Goal: Check status: Check status

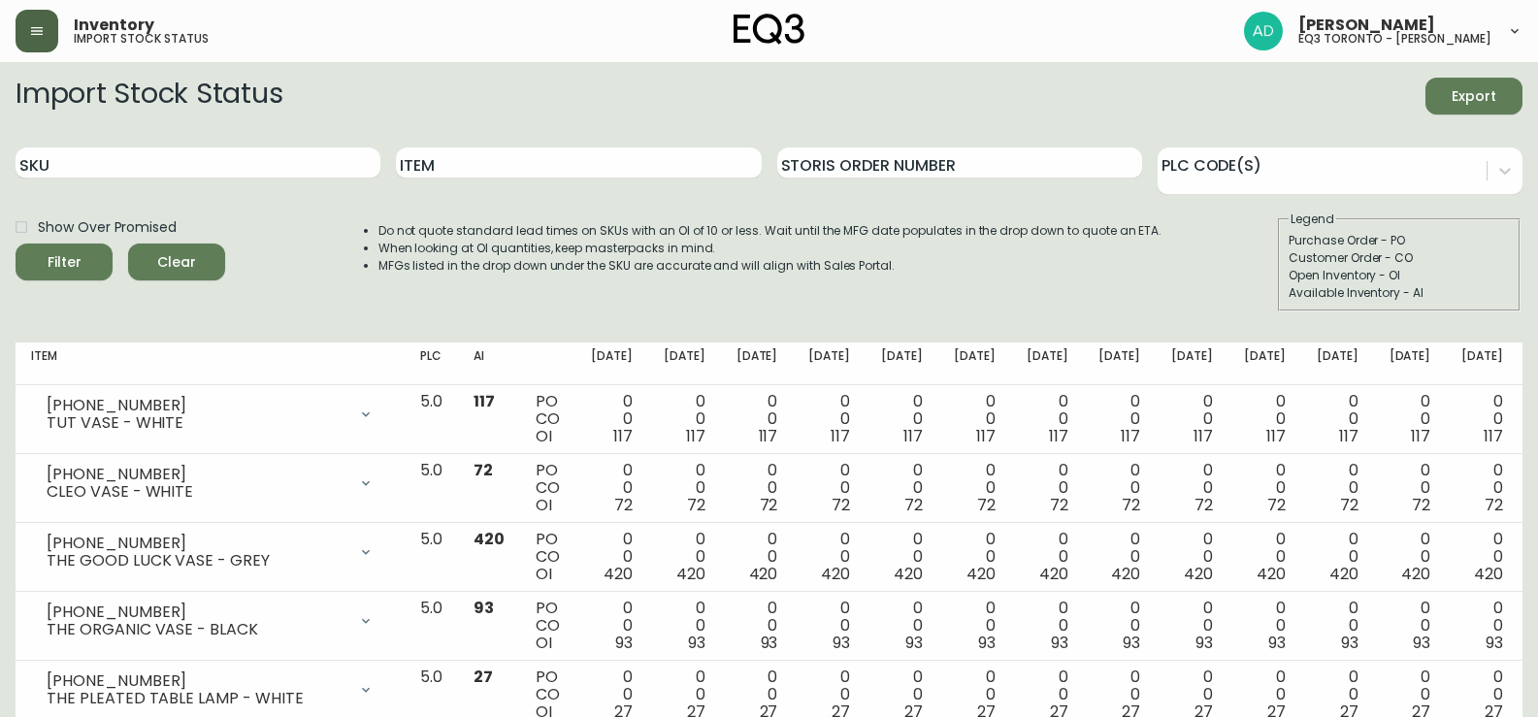
click at [45, 44] on button "button" at bounding box center [37, 31] width 43 height 43
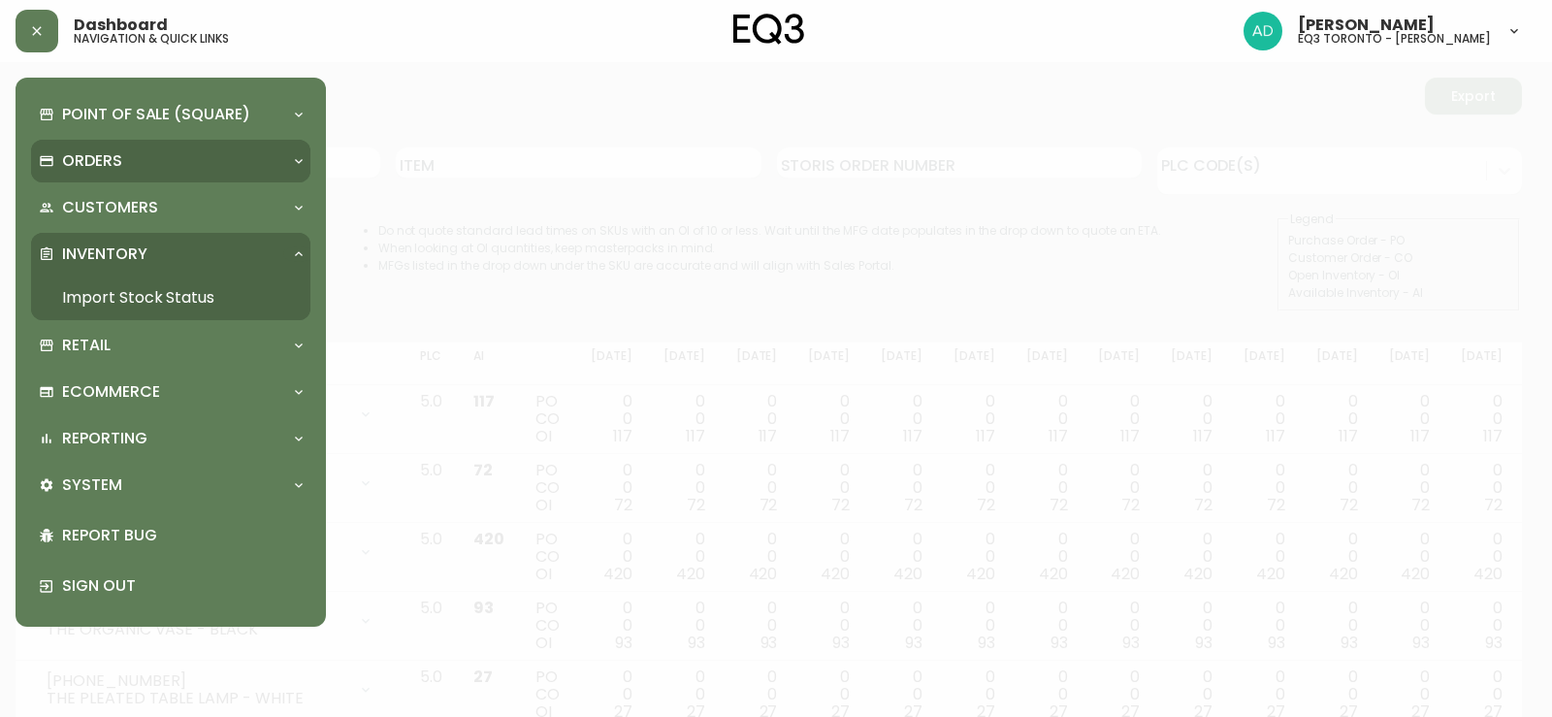
click at [168, 161] on div "Orders" at bounding box center [161, 160] width 245 height 21
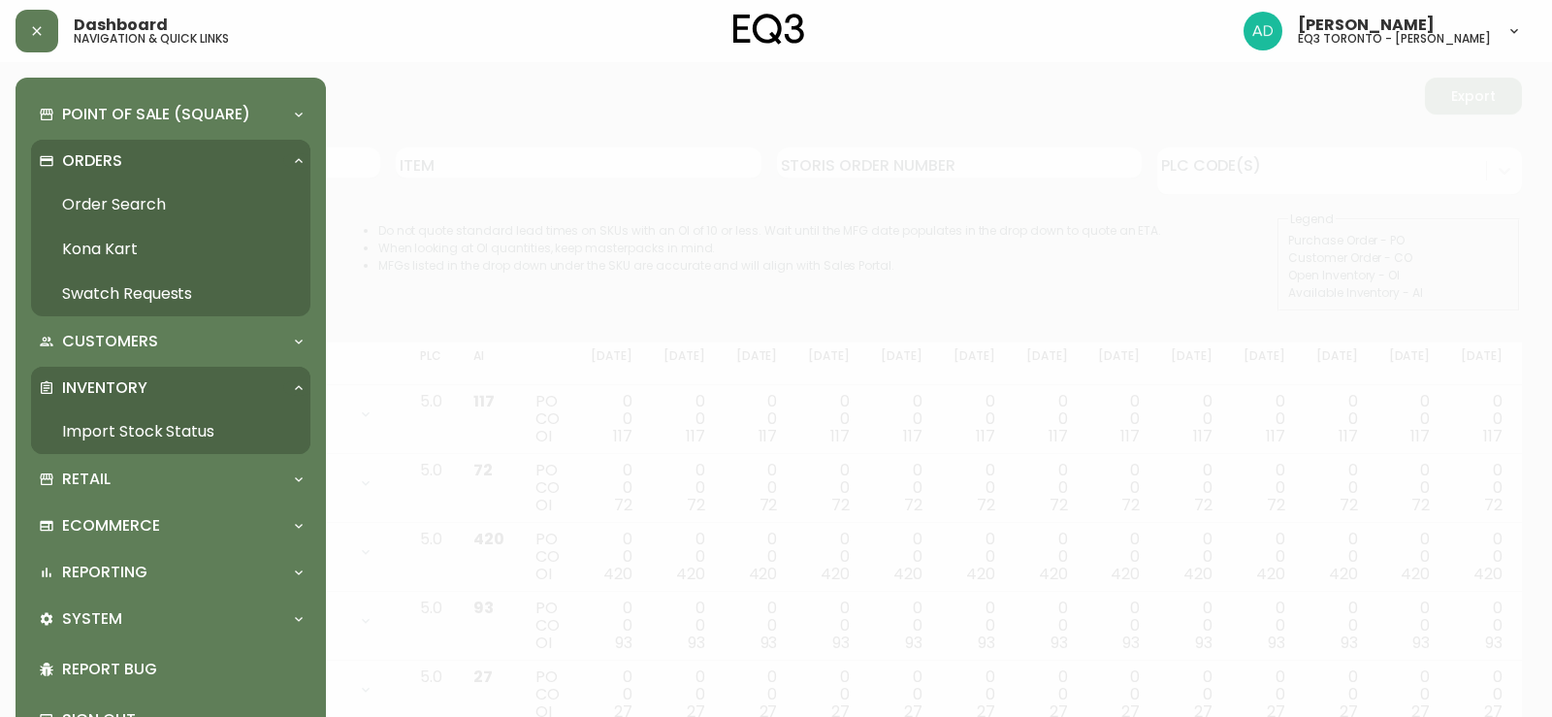
click at [154, 194] on link "Order Search" at bounding box center [170, 204] width 279 height 45
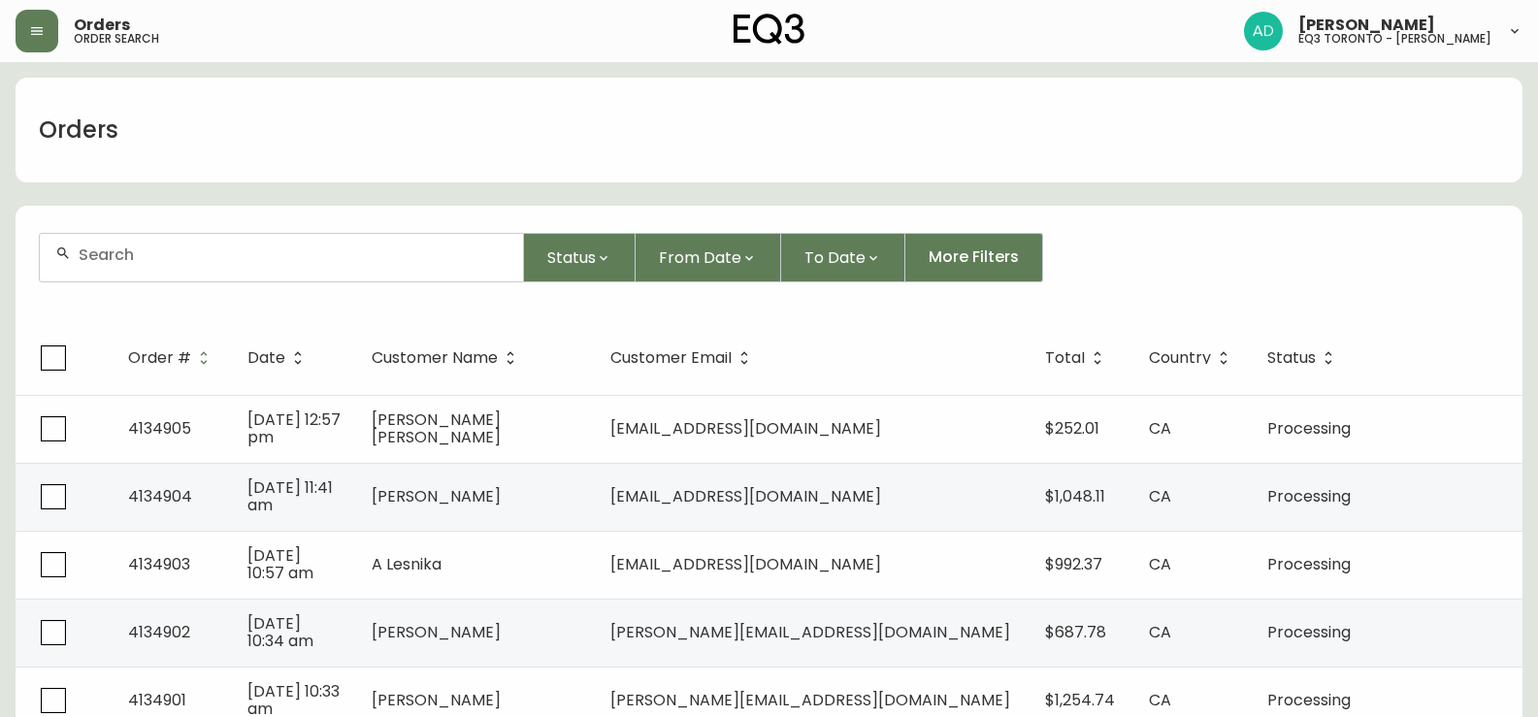
click at [181, 253] on input "text" at bounding box center [293, 254] width 429 height 18
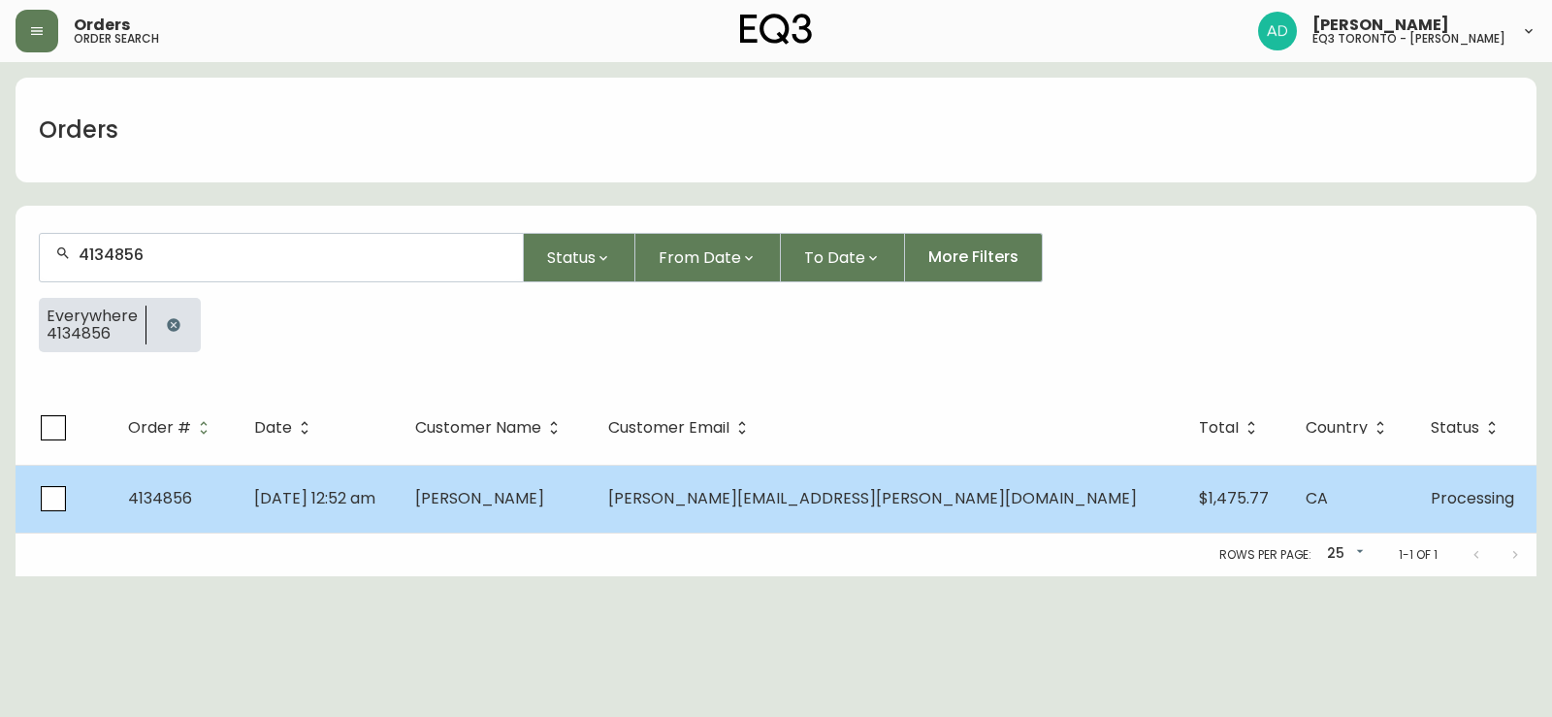
type input "4134856"
click at [544, 504] on span "Christopher Baptista" at bounding box center [479, 498] width 129 height 22
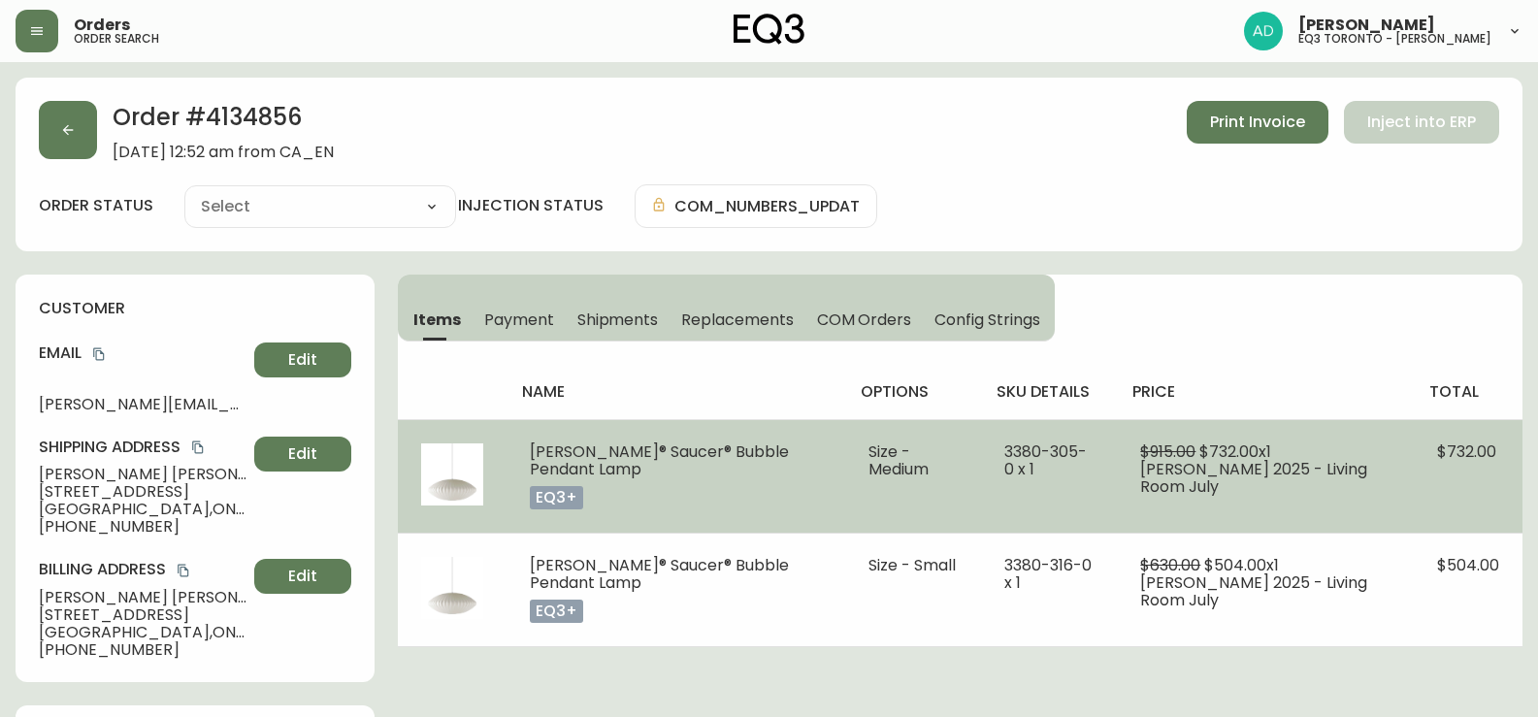
type input "Processing"
select select "PROCESSING"
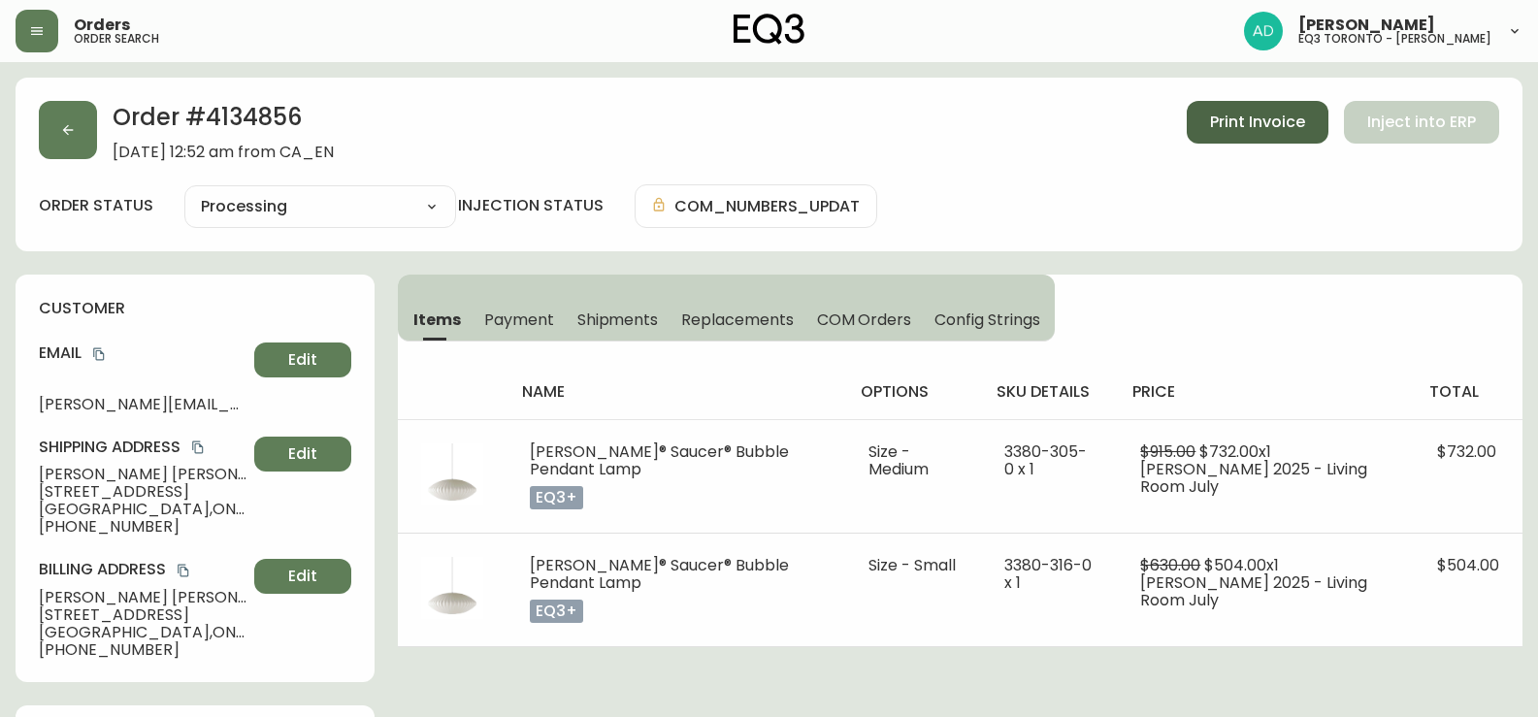
click at [1274, 123] on span "Print Invoice" at bounding box center [1257, 122] width 95 height 21
